Goal: Check status: Check status

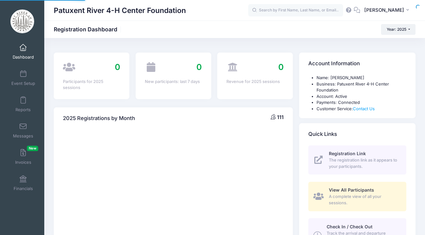
select select
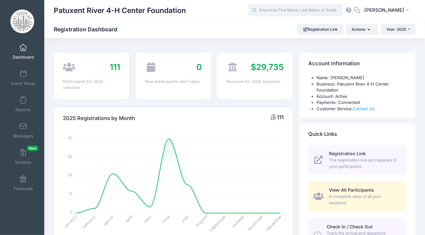
click at [267, 12] on input "text" at bounding box center [295, 10] width 95 height 13
click at [267, 12] on input "c" at bounding box center [295, 10] width 95 height 13
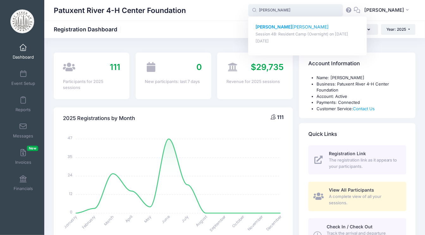
click at [278, 26] on p "[PERSON_NAME]" at bounding box center [308, 27] width 104 height 7
type input "[PERSON_NAME] (Session 4B: Resident Camp (Overnight), [DATE])"
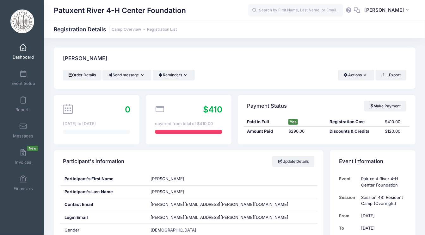
drag, startPoint x: 279, startPoint y: 85, endPoint x: 279, endPoint y: 89, distance: 3.5
click at [279, 89] on div "Order Details Send message Send Email Send SMS Reminders Send Payment Reminder …" at bounding box center [235, 79] width 362 height 19
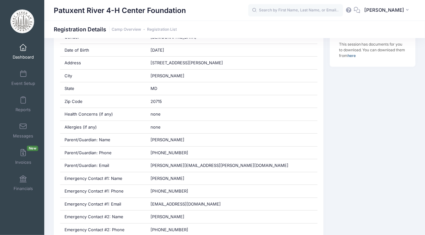
scroll to position [194, 0]
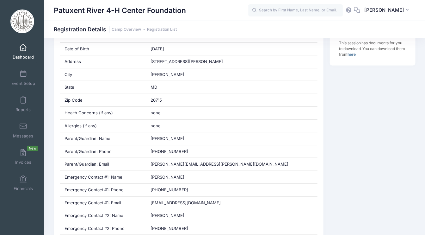
drag, startPoint x: 423, startPoint y: 56, endPoint x: 423, endPoint y: 66, distance: 10.4
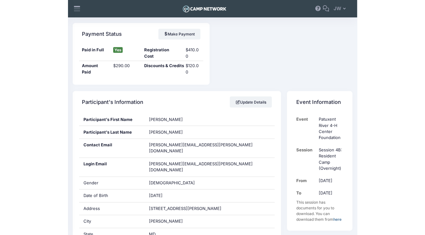
scroll to position [0, 0]
